Goal: Task Accomplishment & Management: Use online tool/utility

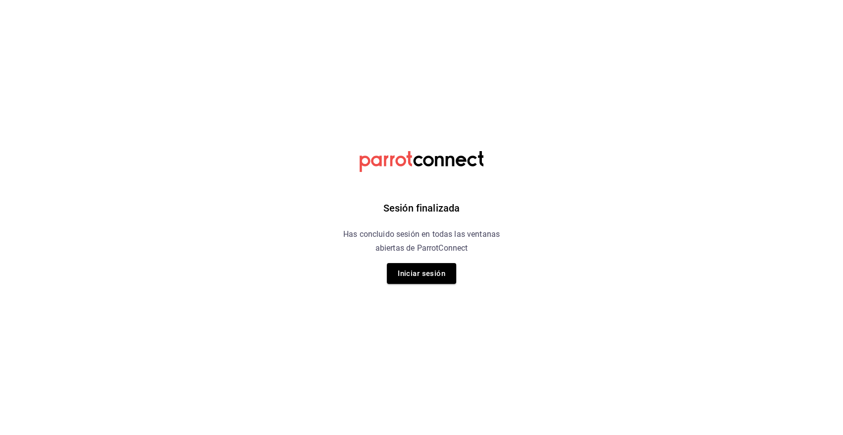
drag, startPoint x: 441, startPoint y: 287, endPoint x: 436, endPoint y: 275, distance: 13.3
click at [441, 287] on div "Sesión finalizada Has concluido sesión en todas las ventanas abiertas de Parrot…" at bounding box center [422, 217] width 250 height 435
click at [436, 275] on button "Iniciar sesión" at bounding box center [421, 273] width 69 height 21
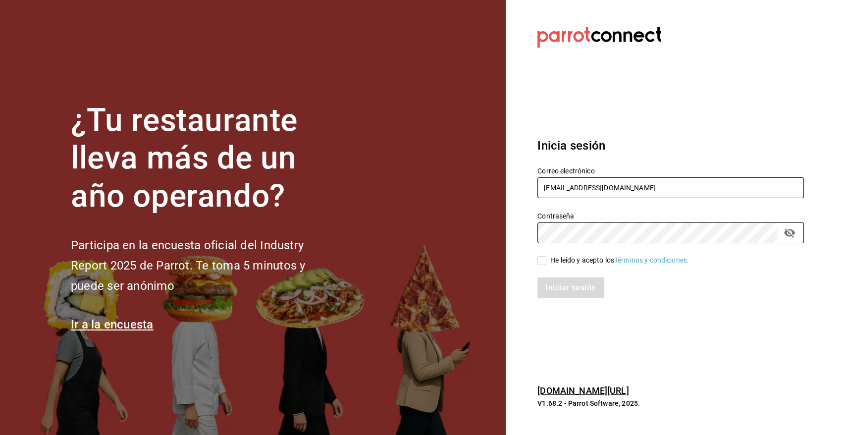
type input "angy.rpp@gmail.com"
click at [541, 258] on input "He leído y acepto los Términos y condiciones." at bounding box center [541, 260] width 9 height 9
checkbox input "true"
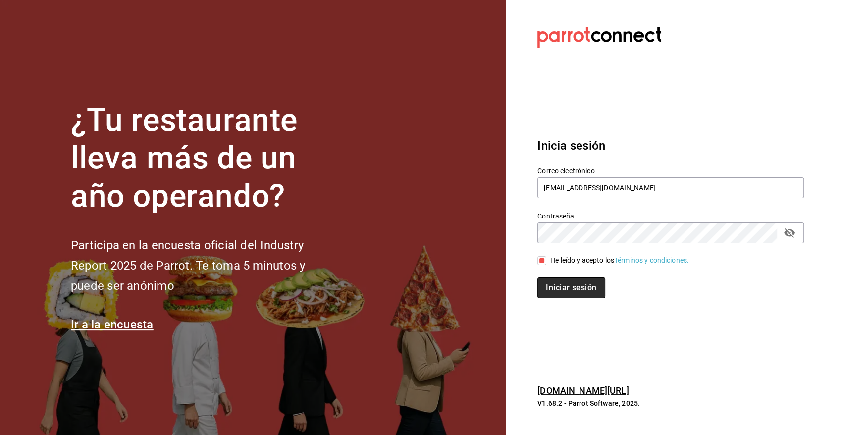
drag, startPoint x: 559, startPoint y: 290, endPoint x: 564, endPoint y: 293, distance: 5.8
click at [559, 289] on button "Iniciar sesión" at bounding box center [570, 287] width 67 height 21
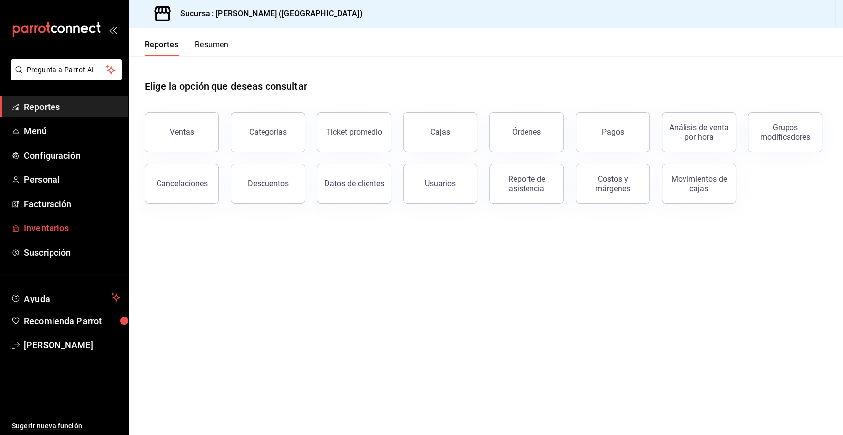
click at [61, 231] on span "Inventarios" at bounding box center [72, 227] width 97 height 13
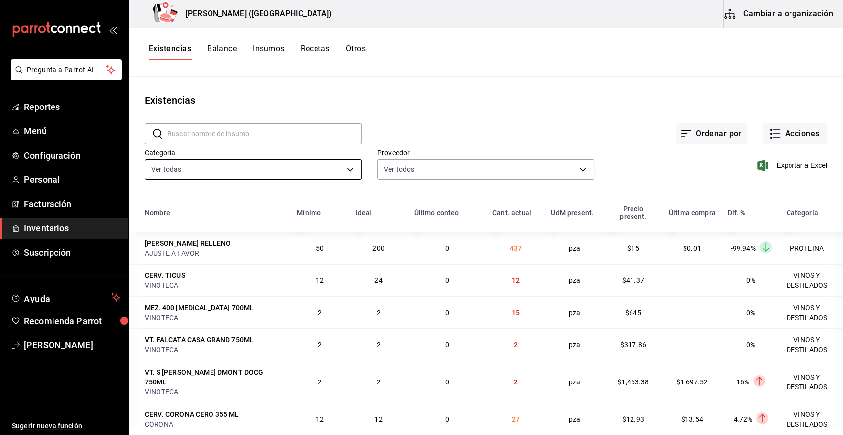
click at [280, 167] on body "Pregunta a Parrot AI Reportes Menú Configuración Personal Facturación Inventari…" at bounding box center [421, 214] width 843 height 428
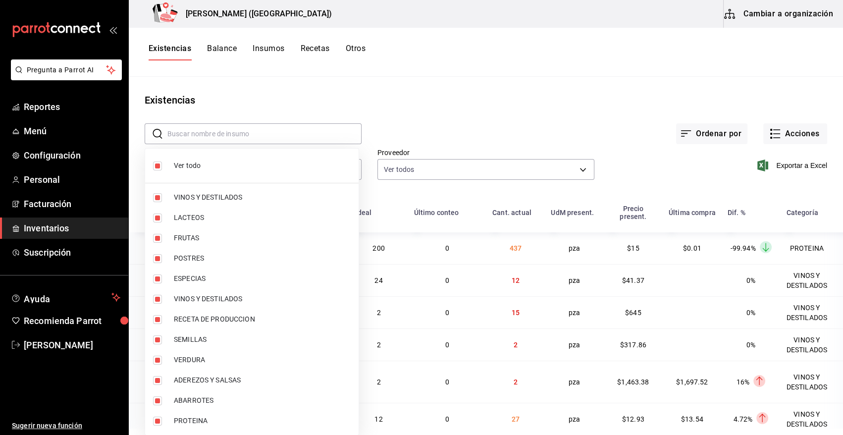
click at [184, 163] on span "Ver todo" at bounding box center [262, 166] width 177 height 10
checkbox input "false"
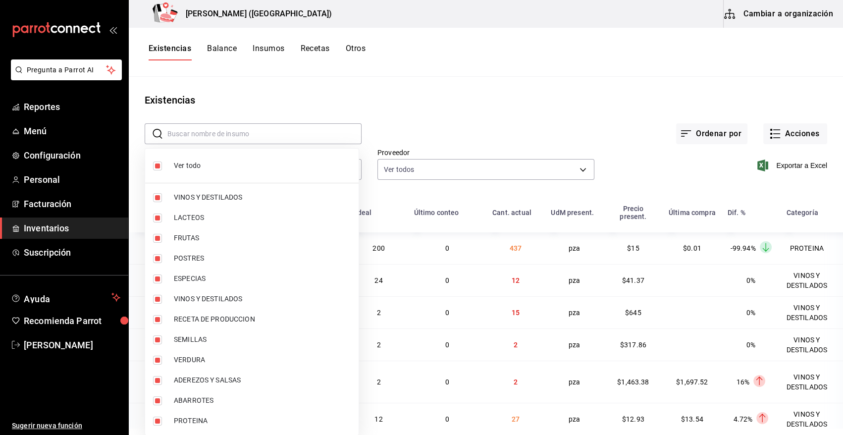
checkbox input "false"
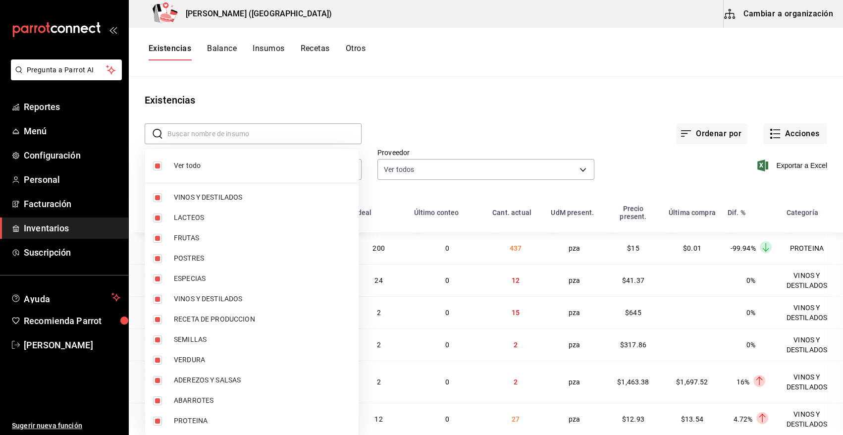
checkbox input "false"
click at [188, 258] on span "POSTRES" at bounding box center [262, 258] width 177 height 10
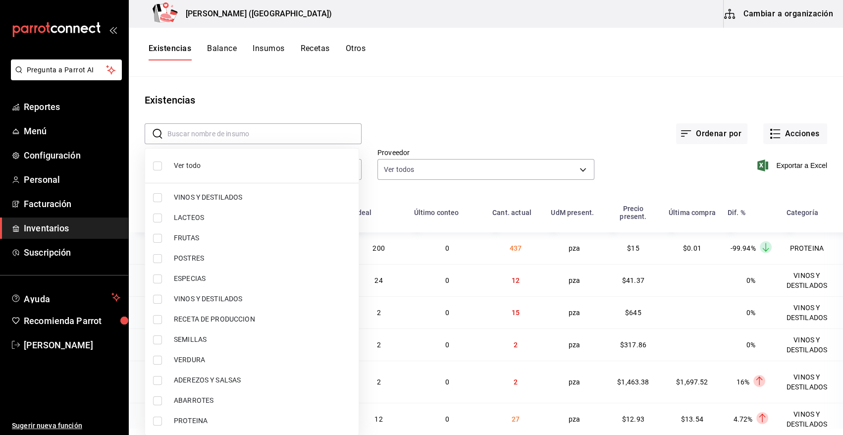
type input "3d4d0859-5b71-4f5b-9840-44b415c02431"
checkbox input "true"
click at [198, 416] on span "PROTEINA" at bounding box center [262, 421] width 177 height 10
type input "3d4d0859-5b71-4f5b-9840-44b415c02431,3e90cef9-1dc9-474d-8316-d124f624c148"
checkbox input "true"
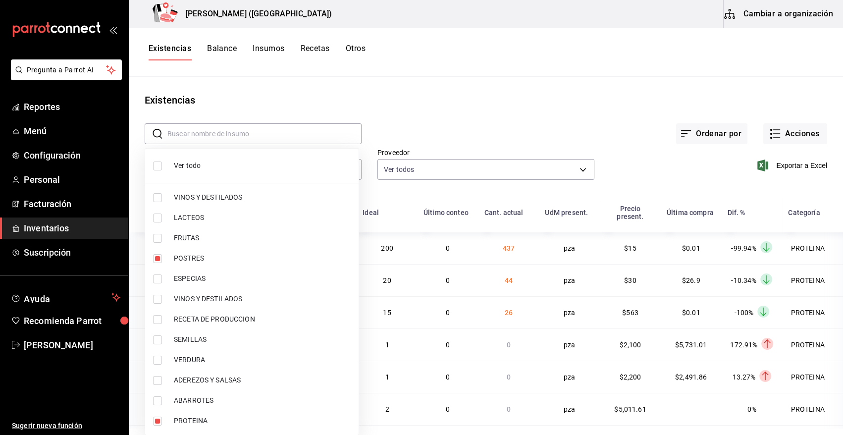
click at [794, 161] on div at bounding box center [421, 217] width 843 height 435
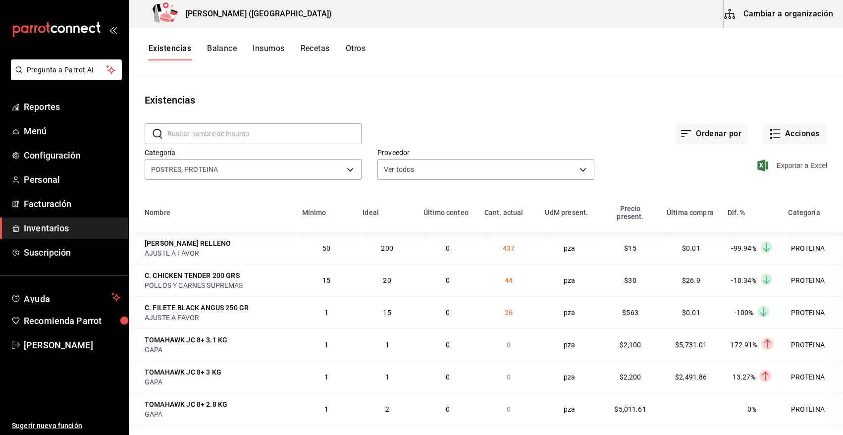
click at [798, 165] on span "Exportar a Excel" at bounding box center [793, 166] width 68 height 12
